Goal: Check status

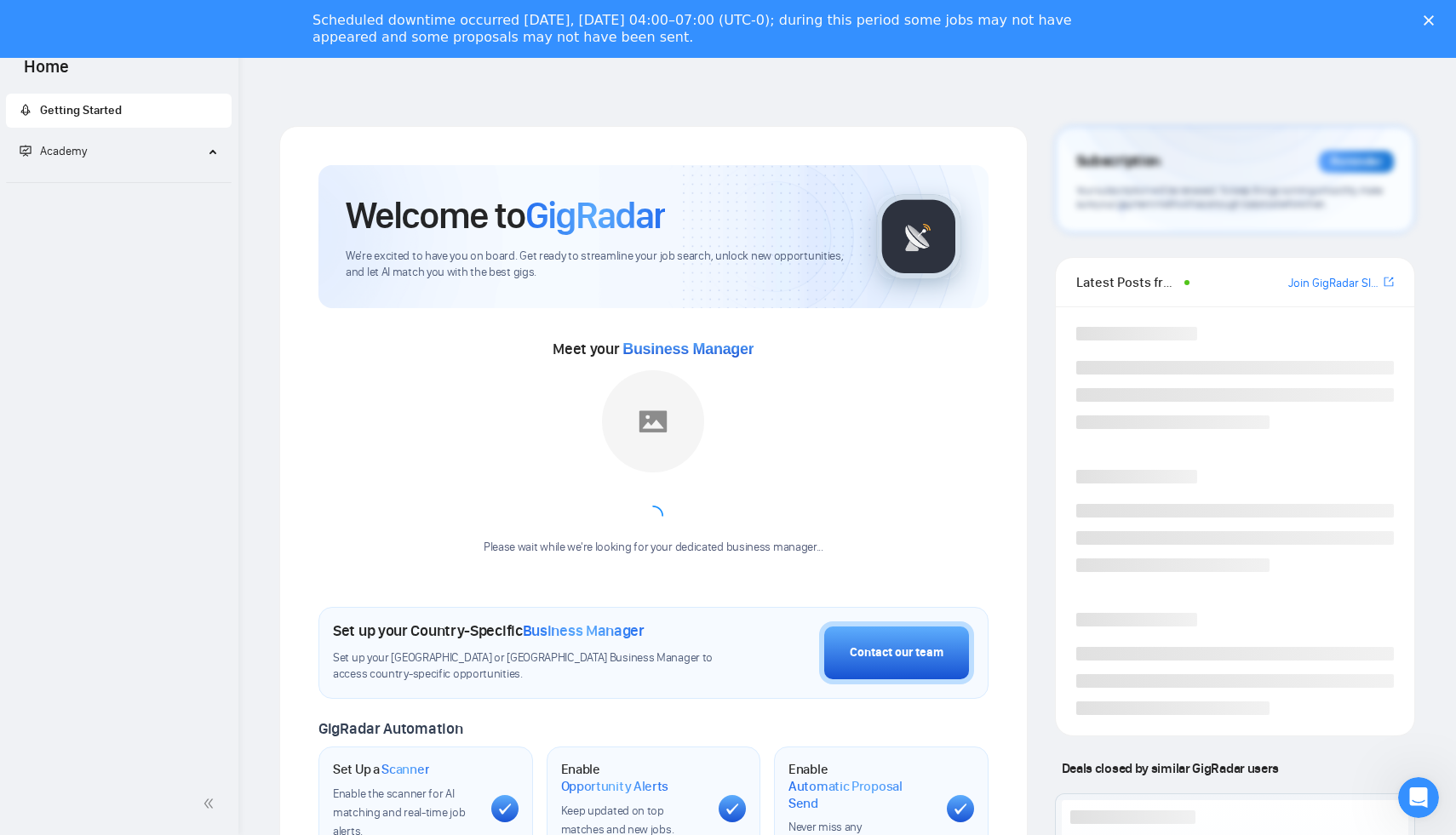
click at [344, 19] on div "Scheduled downtime occurred [DATE], [DATE] 04:00–07:00 (UTC-0); during this per…" at bounding box center [714, 29] width 804 height 34
click at [1432, 19] on icon "Close" at bounding box center [1429, 20] width 10 height 10
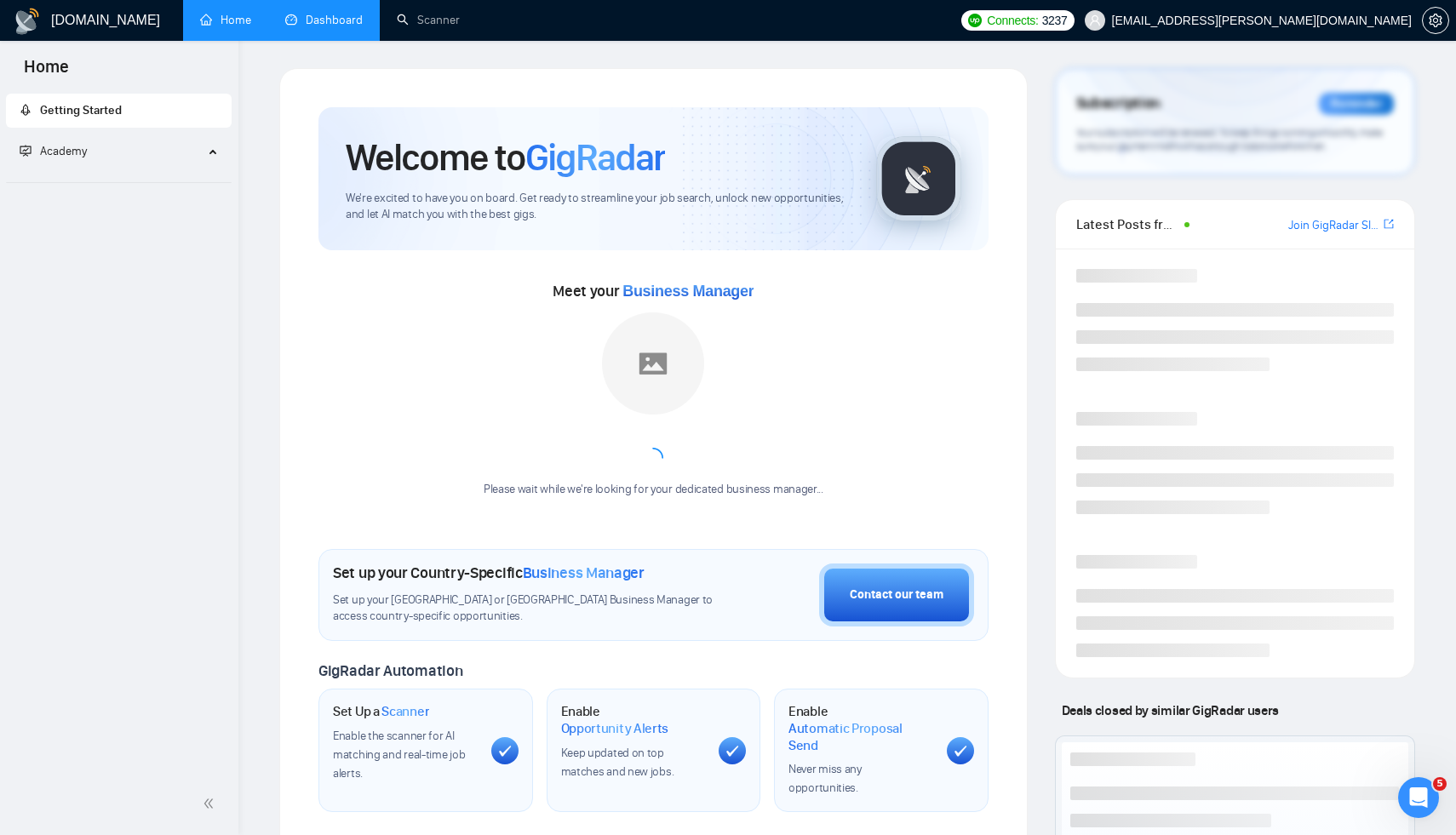
click at [354, 13] on link "Dashboard" at bounding box center [324, 20] width 77 height 14
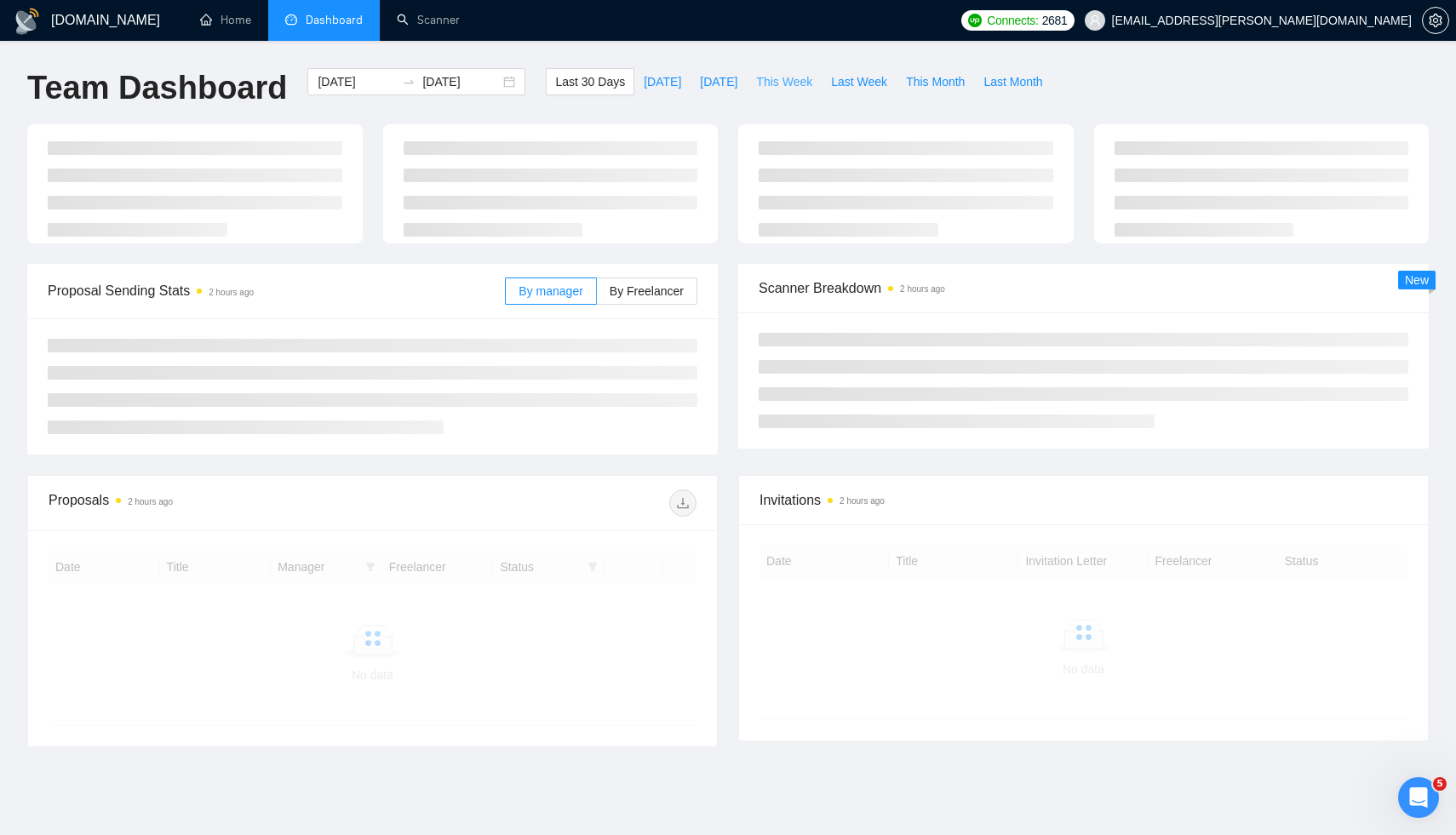
click at [788, 76] on span "This Week" at bounding box center [784, 82] width 56 height 19
type input "[DATE]"
